Goal: Answer question/provide support

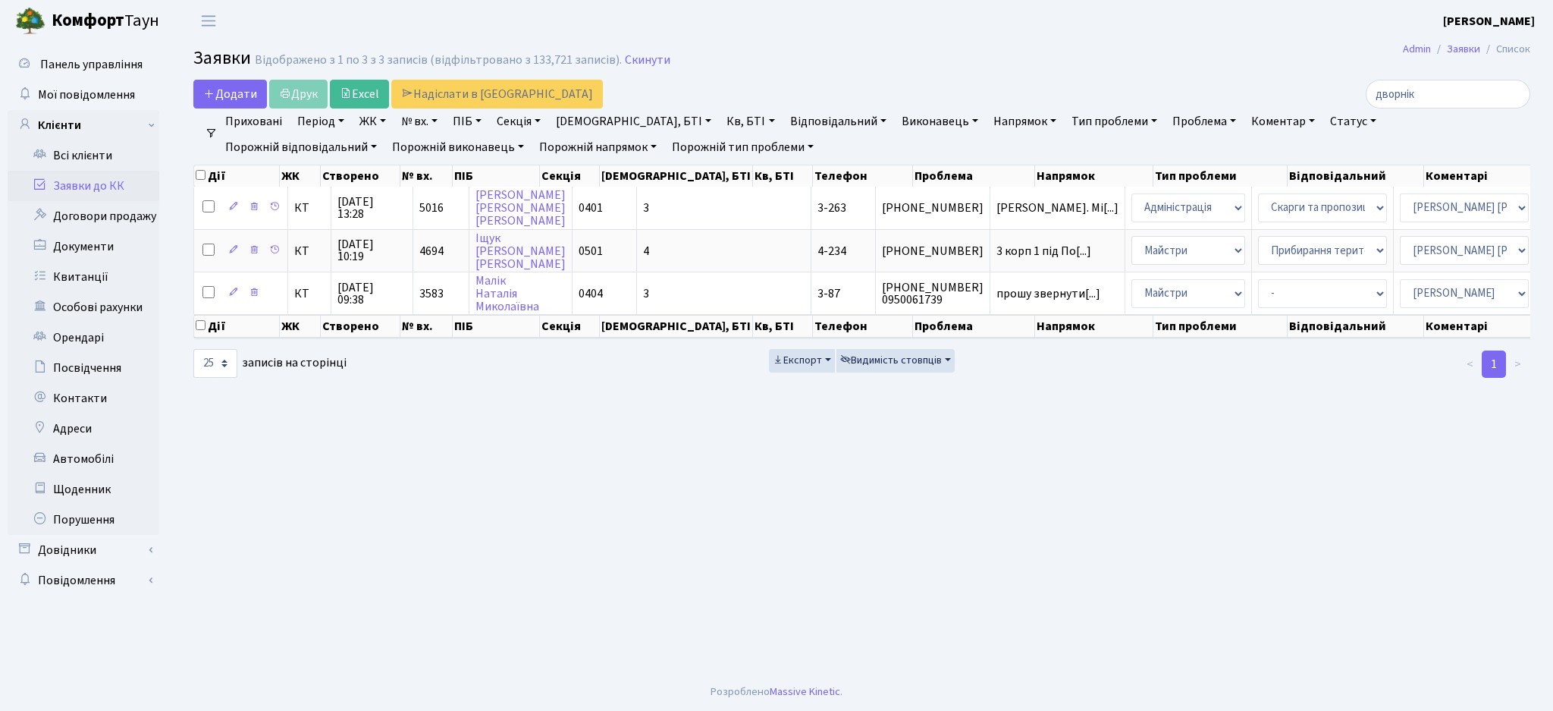
select select "25"
drag, startPoint x: 1434, startPoint y: 93, endPoint x: 1245, endPoint y: 96, distance: 188.8
click at [1245, 96] on div "дворнік" at bounding box center [1315, 94] width 431 height 29
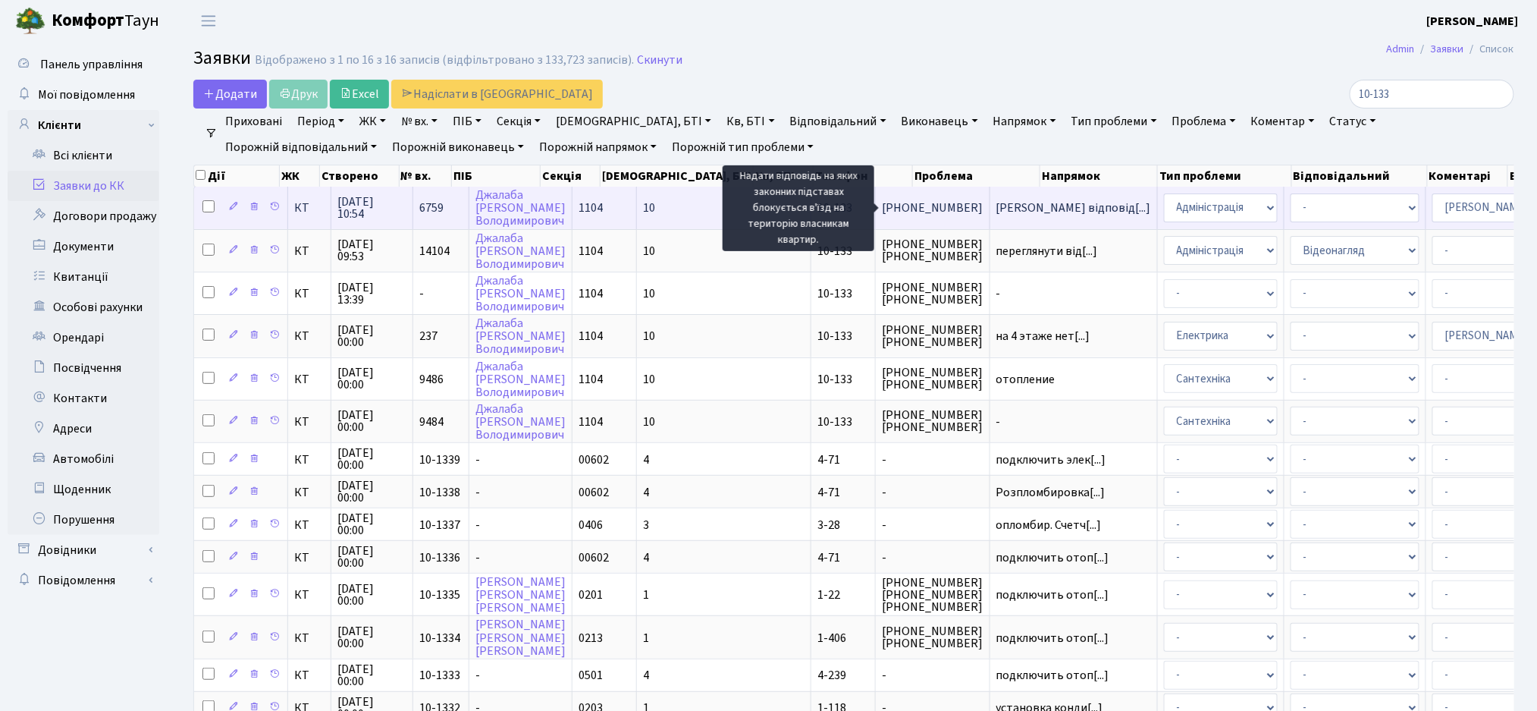
type input "10-133"
click at [996, 209] on span "[PERSON_NAME] відповід[...]" at bounding box center [1073, 207] width 155 height 17
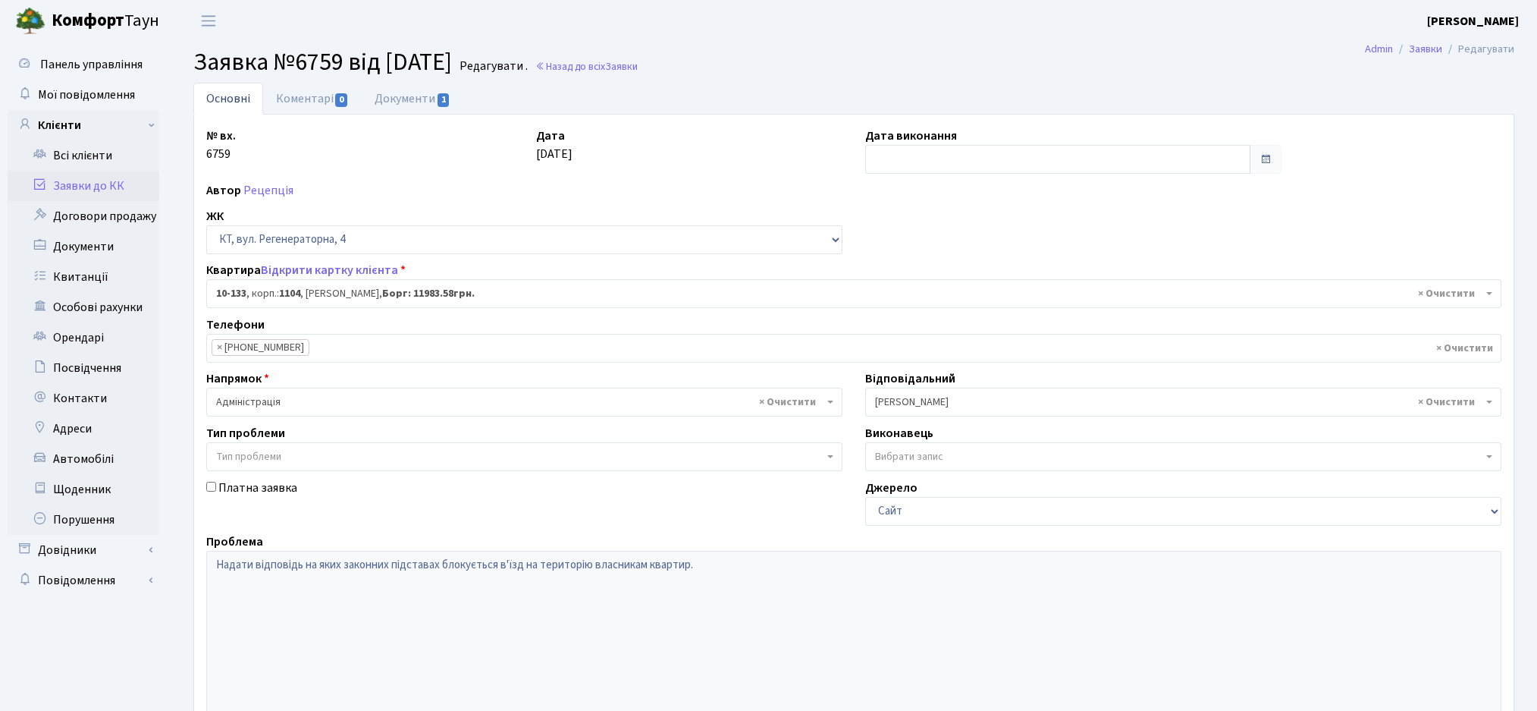
select select "6702"
